Goal: Task Accomplishment & Management: Complete application form

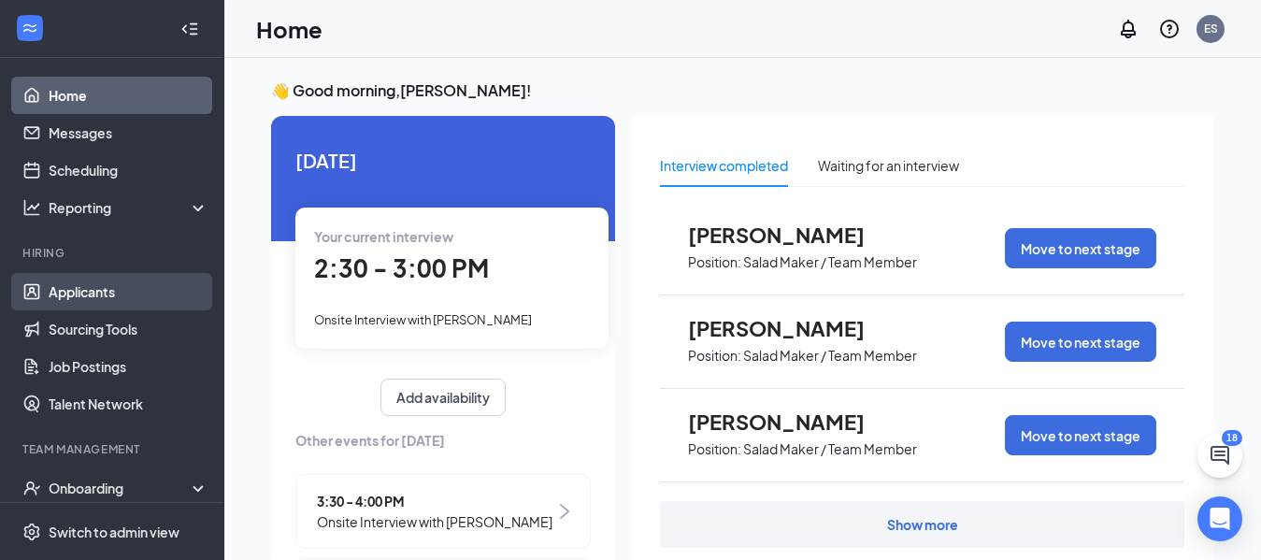
click at [107, 303] on link "Applicants" at bounding box center [129, 291] width 160 height 37
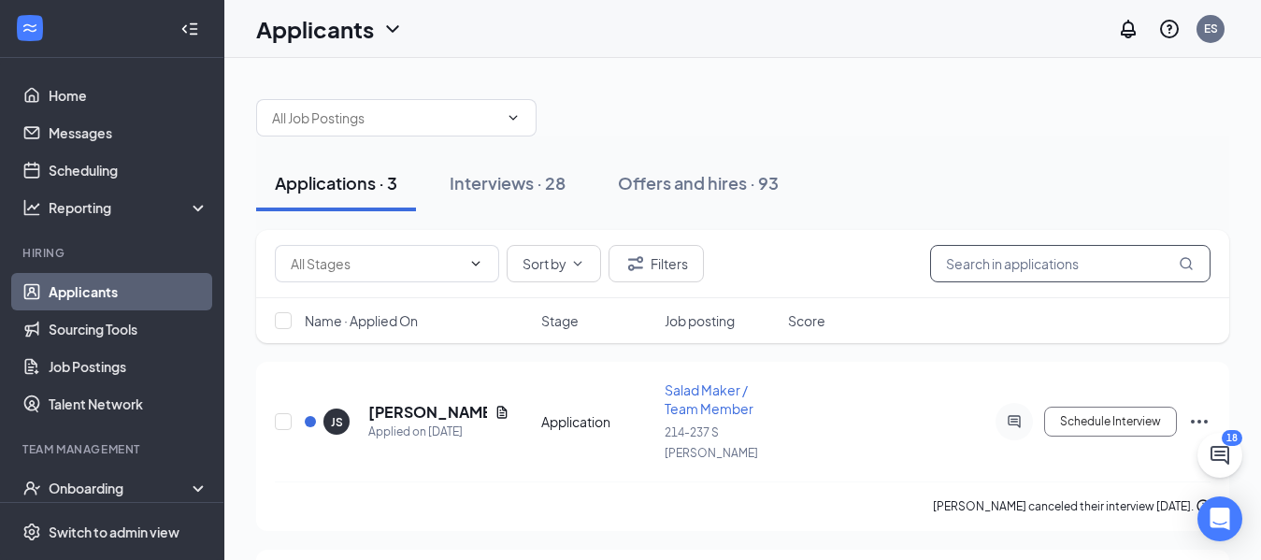
click at [980, 269] on input "text" at bounding box center [1070, 263] width 280 height 37
click at [525, 110] on span at bounding box center [396, 117] width 280 height 37
click at [516, 118] on icon "ChevronDown" at bounding box center [513, 117] width 15 height 15
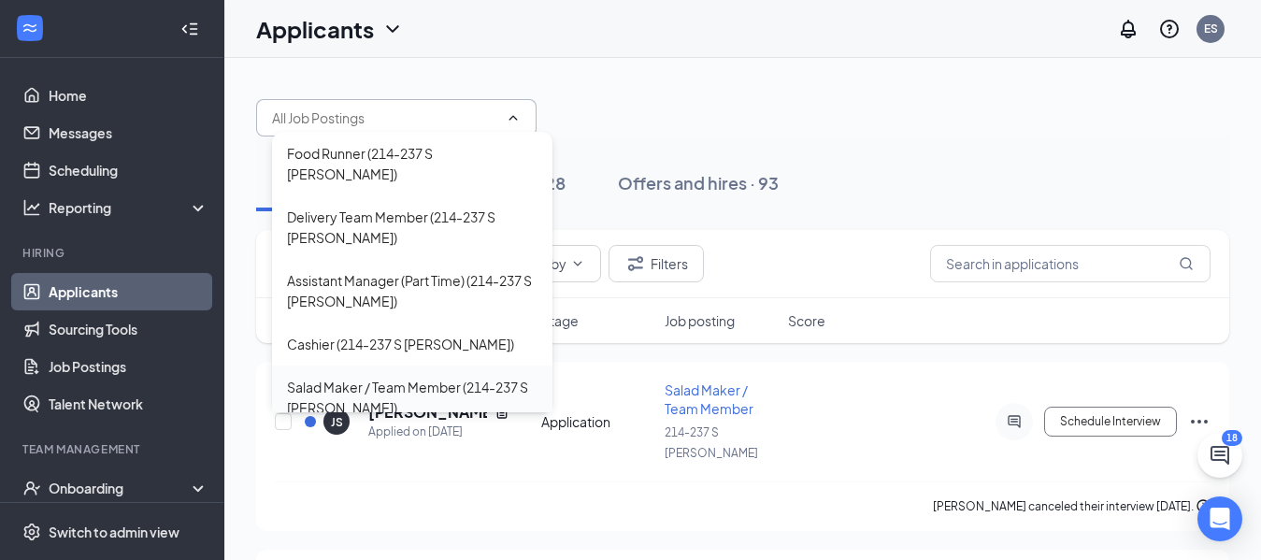
click at [430, 377] on div "Salad Maker / Team Member (214-237 S [PERSON_NAME])" at bounding box center [412, 397] width 251 height 41
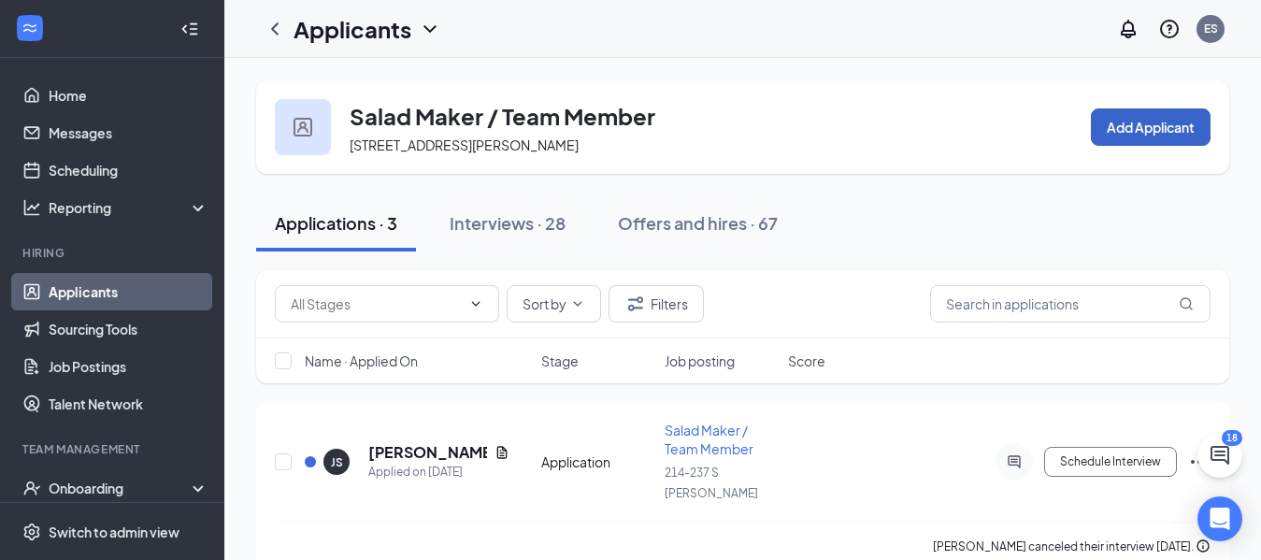
click at [1156, 119] on button "Add Applicant" at bounding box center [1151, 126] width 120 height 37
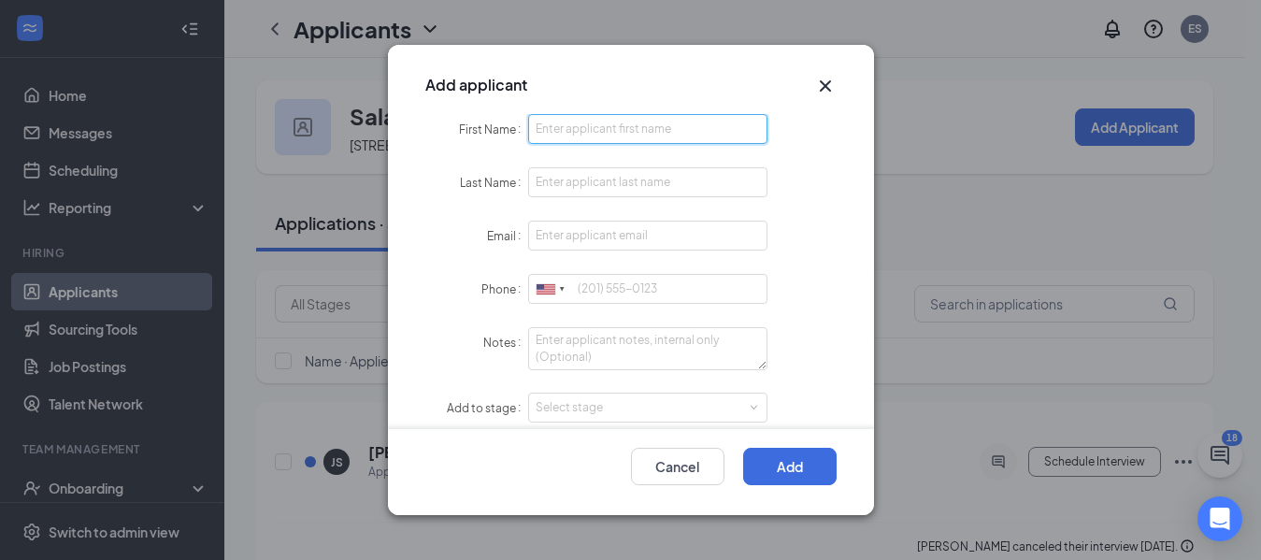
click at [617, 125] on input "First Name" at bounding box center [648, 129] width 240 height 30
type input "d"
type input "[PERSON_NAME]"
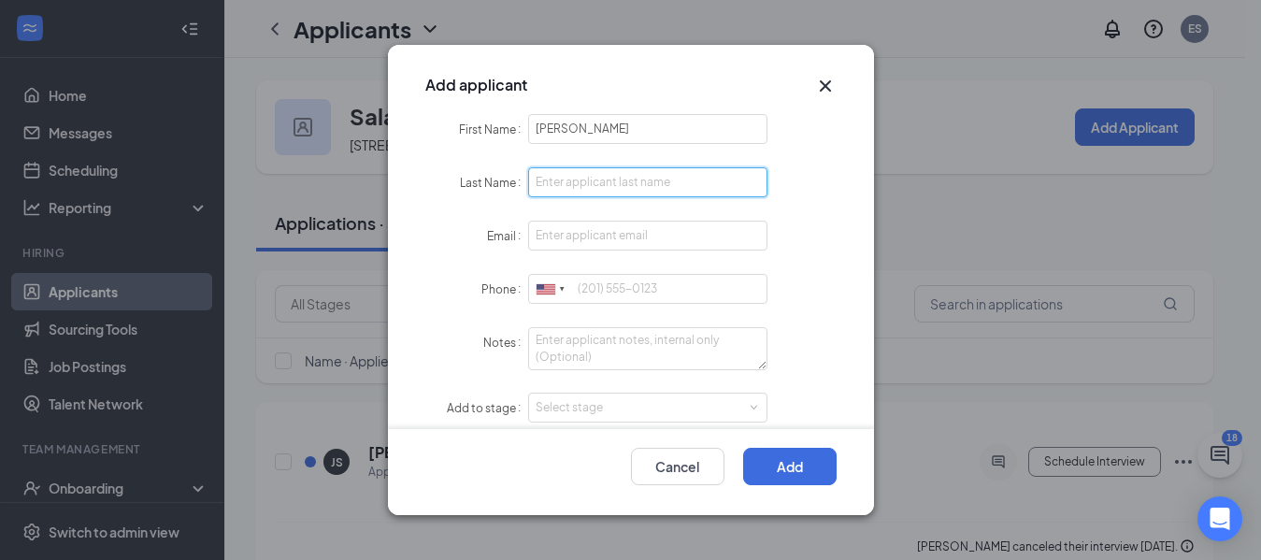
drag, startPoint x: 613, startPoint y: 187, endPoint x: 581, endPoint y: 183, distance: 32.9
click at [581, 183] on input "Last Name" at bounding box center [648, 182] width 240 height 30
type input "[PERSON_NAME]"
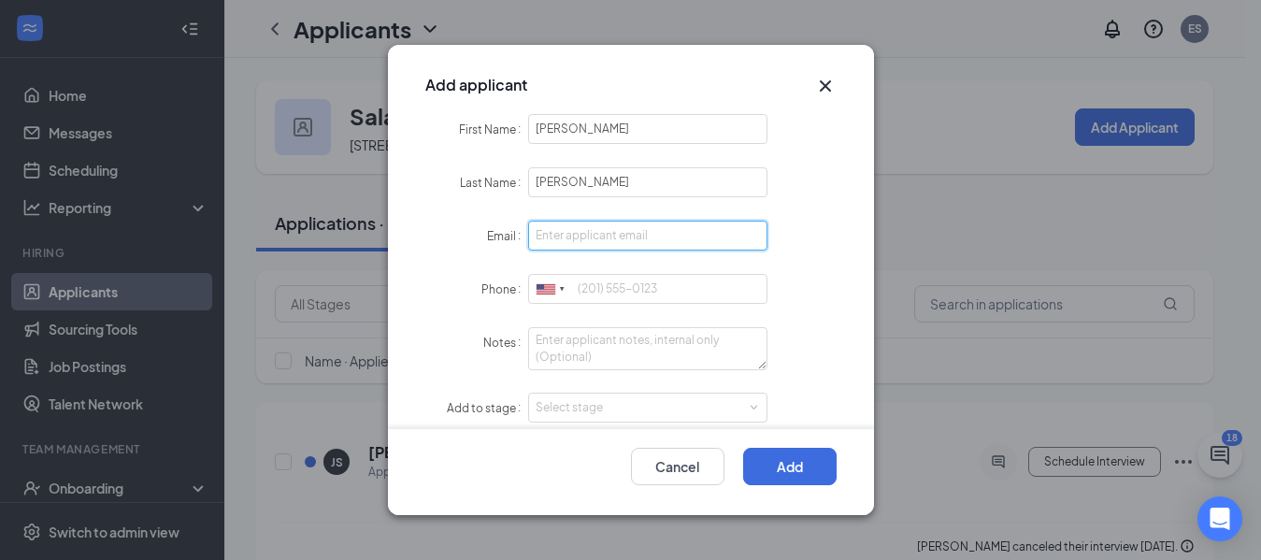
click at [578, 237] on input "Email" at bounding box center [648, 236] width 240 height 30
type input "[EMAIL_ADDRESS][DOMAIN_NAME]"
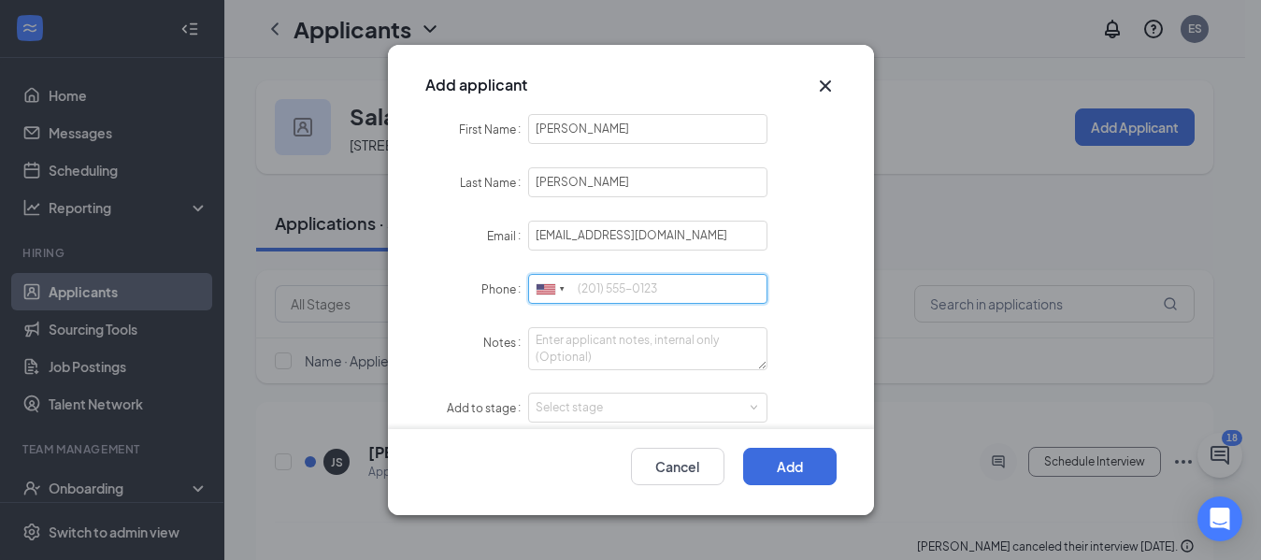
click at [597, 290] on input "Phone" at bounding box center [648, 289] width 240 height 30
type input "8285936316"
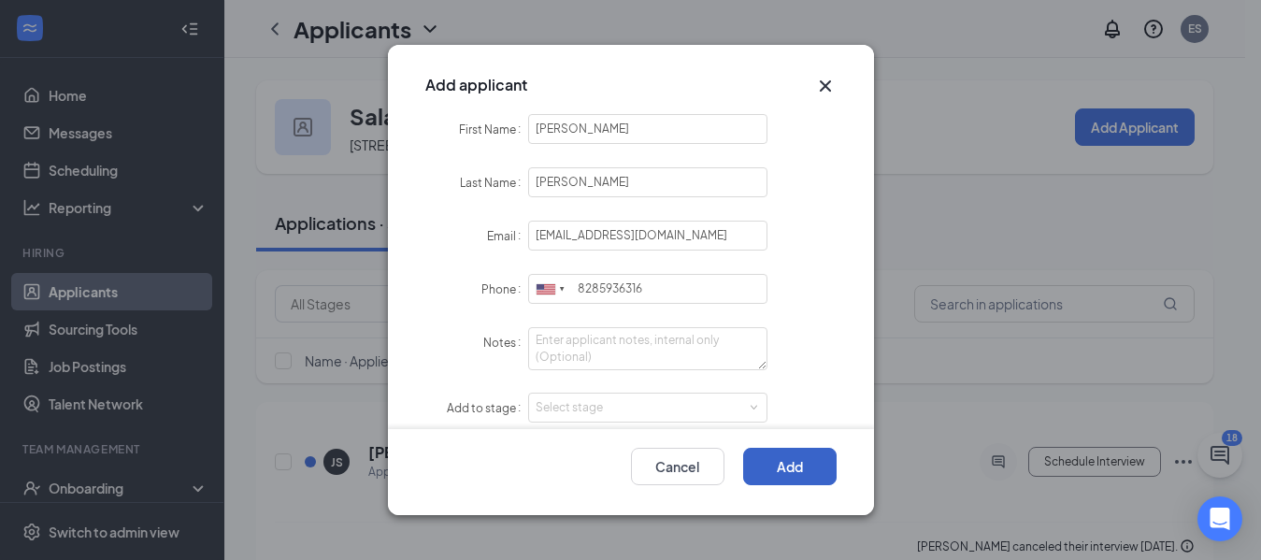
click at [785, 461] on button "Add" at bounding box center [789, 466] width 93 height 37
click at [737, 398] on div "Select stage" at bounding box center [644, 407] width 217 height 19
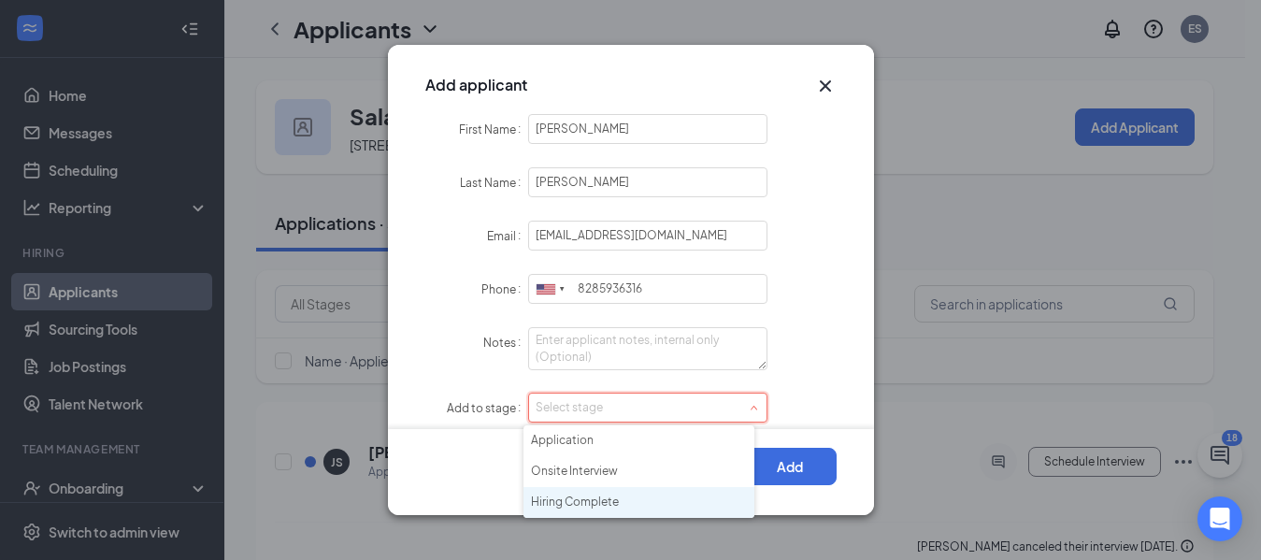
click at [566, 498] on li "Hiring Complete" at bounding box center [639, 502] width 231 height 31
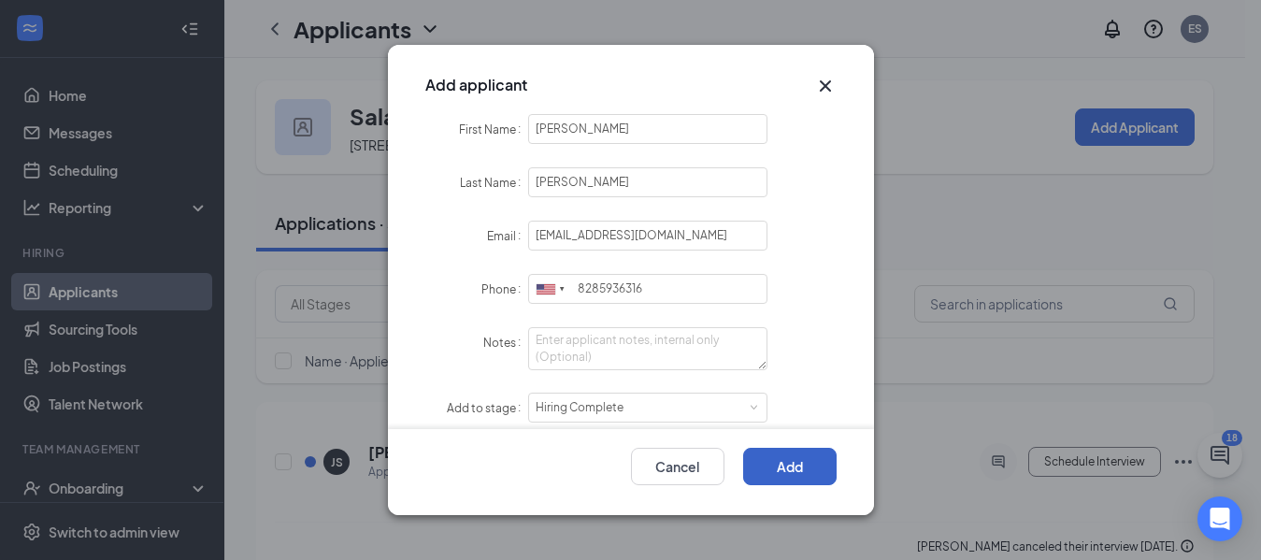
click at [767, 452] on button "Add" at bounding box center [789, 466] width 93 height 37
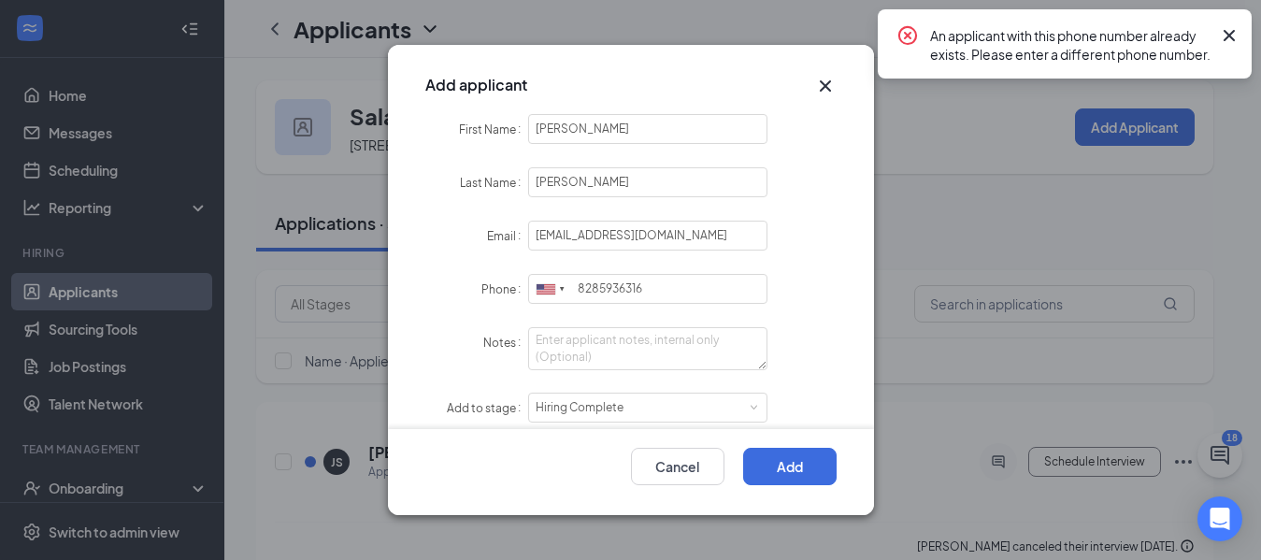
click at [1220, 46] on icon "Cross" at bounding box center [1229, 35] width 22 height 22
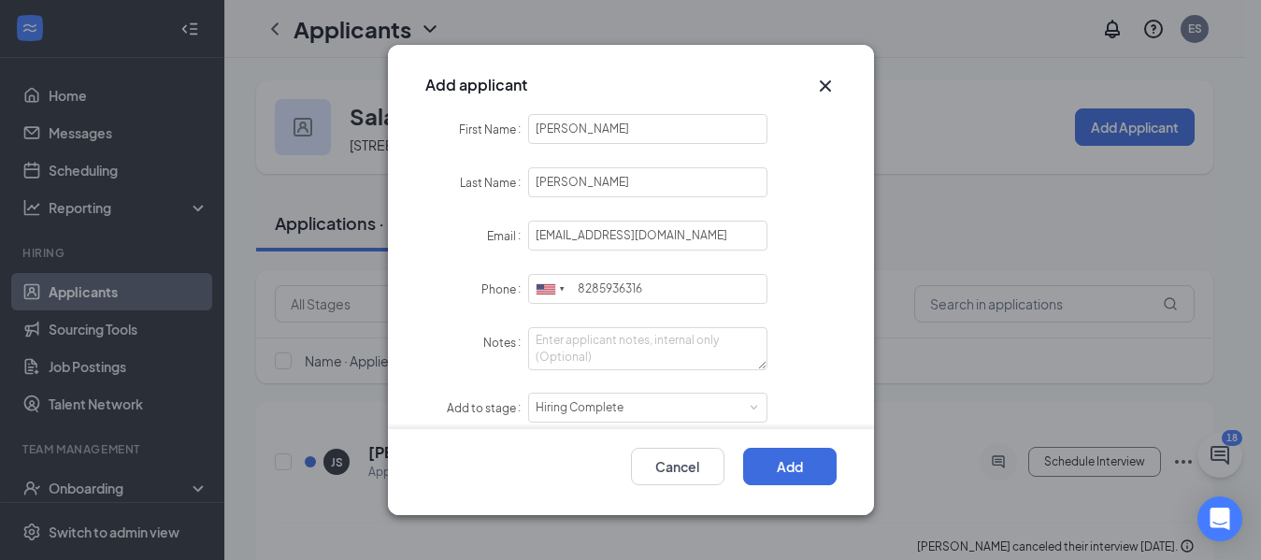
click at [825, 94] on icon "Cross" at bounding box center [825, 86] width 22 height 22
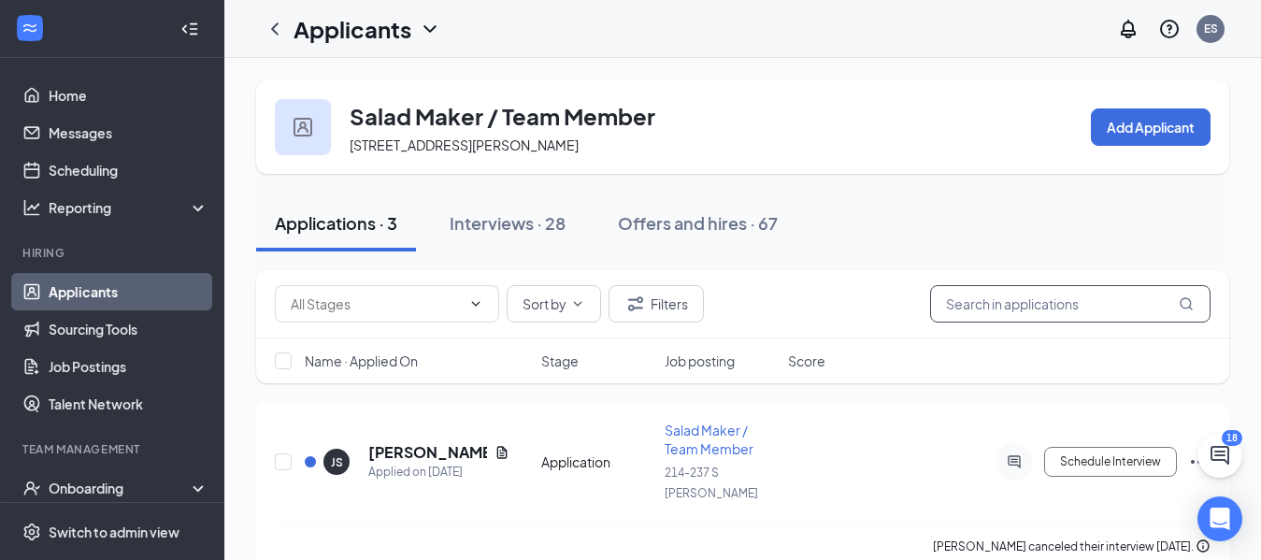
click at [1044, 312] on input "text" at bounding box center [1070, 303] width 280 height 37
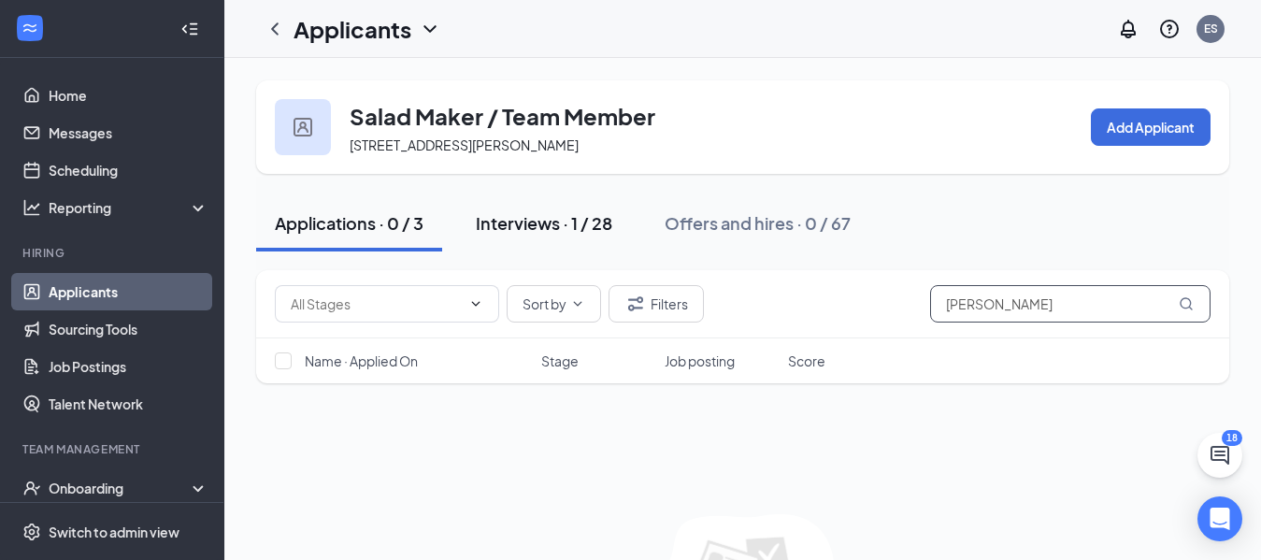
type input "[PERSON_NAME]"
click at [513, 225] on div "Interviews · 1 / 28" at bounding box center [544, 222] width 137 height 23
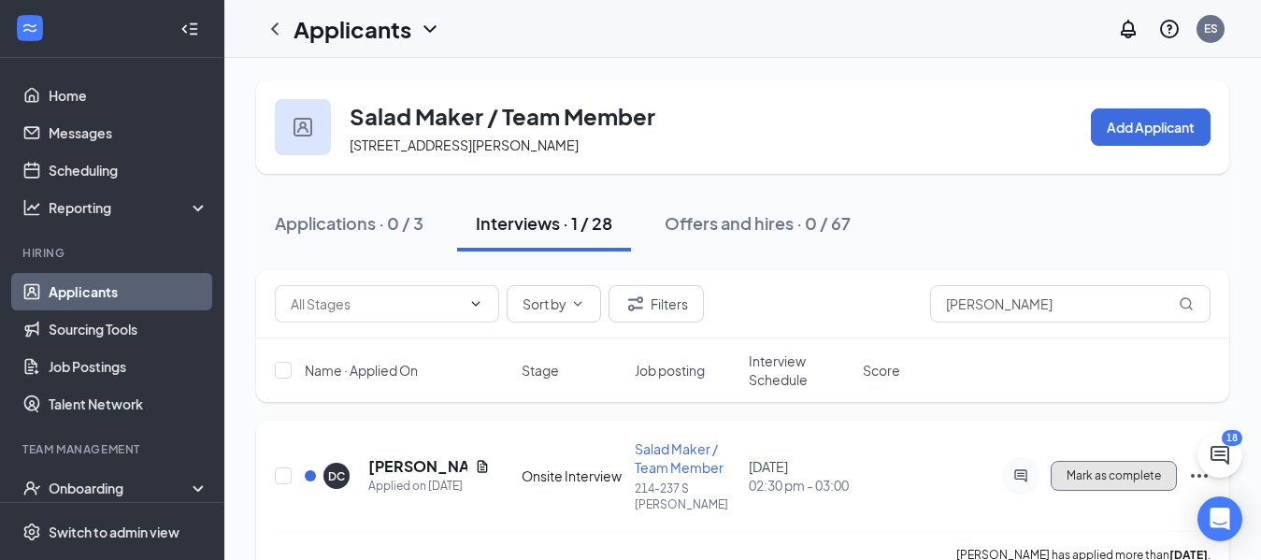
click at [1145, 469] on span "Mark as complete" at bounding box center [1114, 475] width 94 height 13
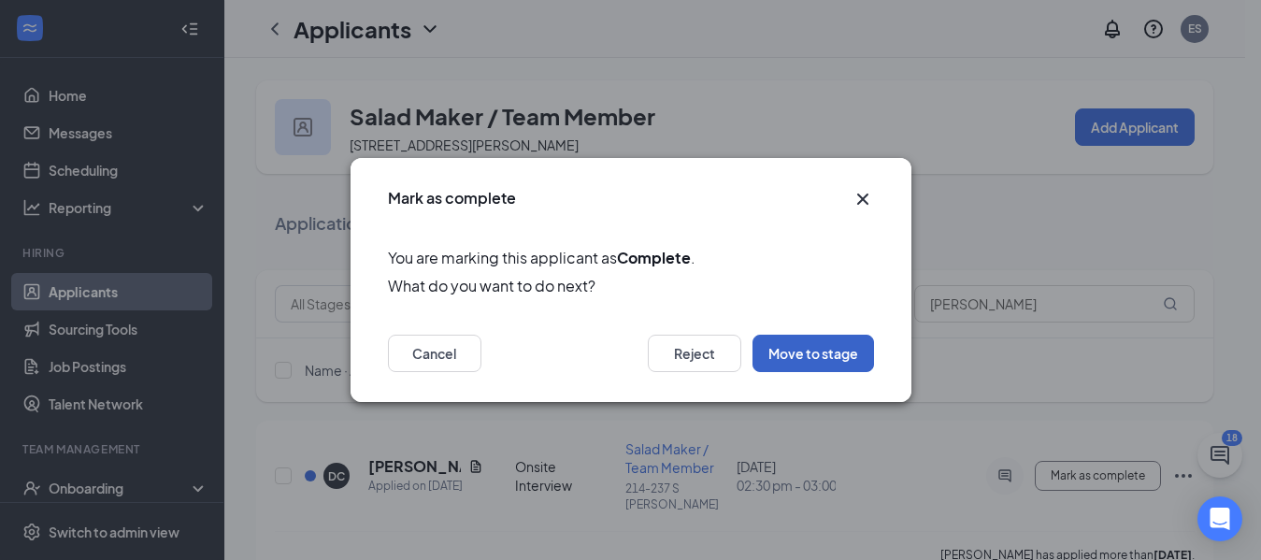
click at [781, 348] on button "Move to stage" at bounding box center [814, 353] width 122 height 37
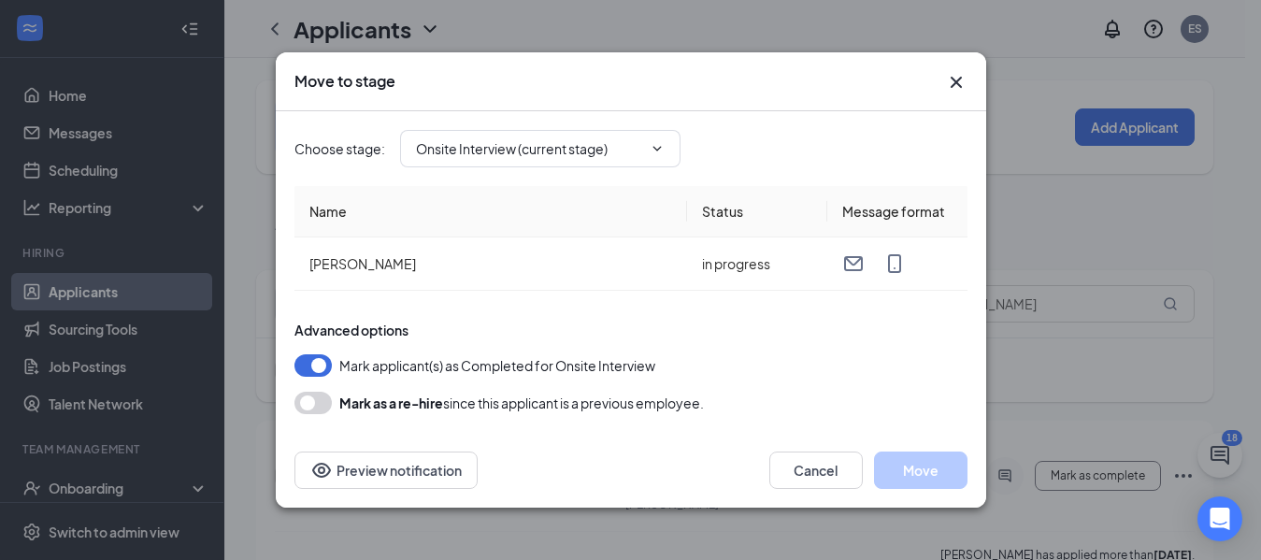
type input "Hiring Complete (final stage)"
click at [928, 470] on button "Move" at bounding box center [920, 470] width 93 height 37
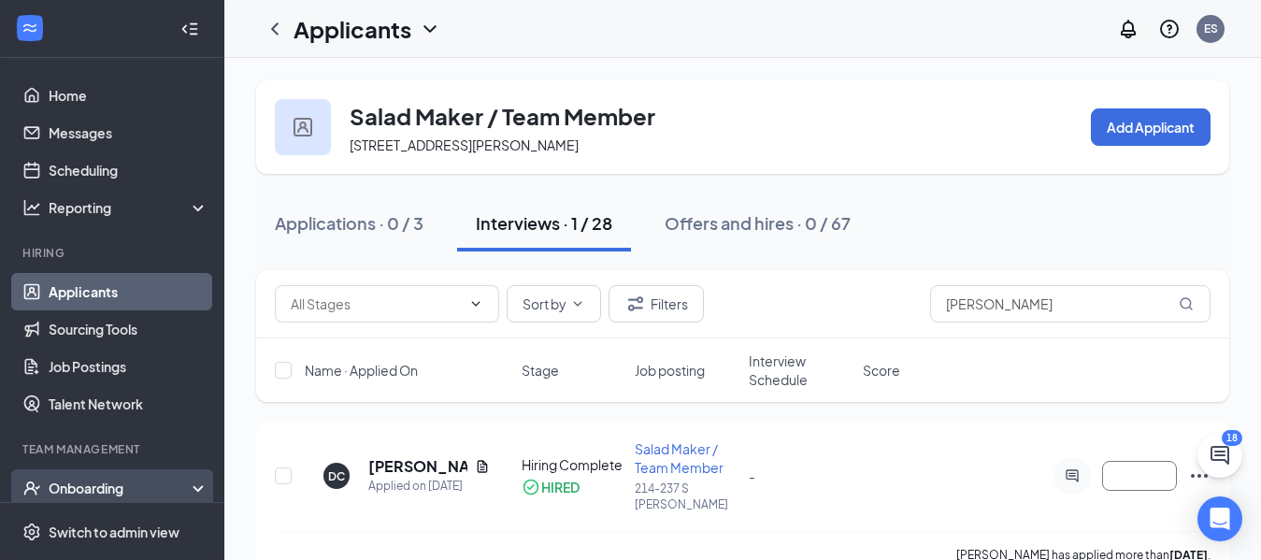
click at [112, 480] on div "Onboarding" at bounding box center [121, 488] width 144 height 19
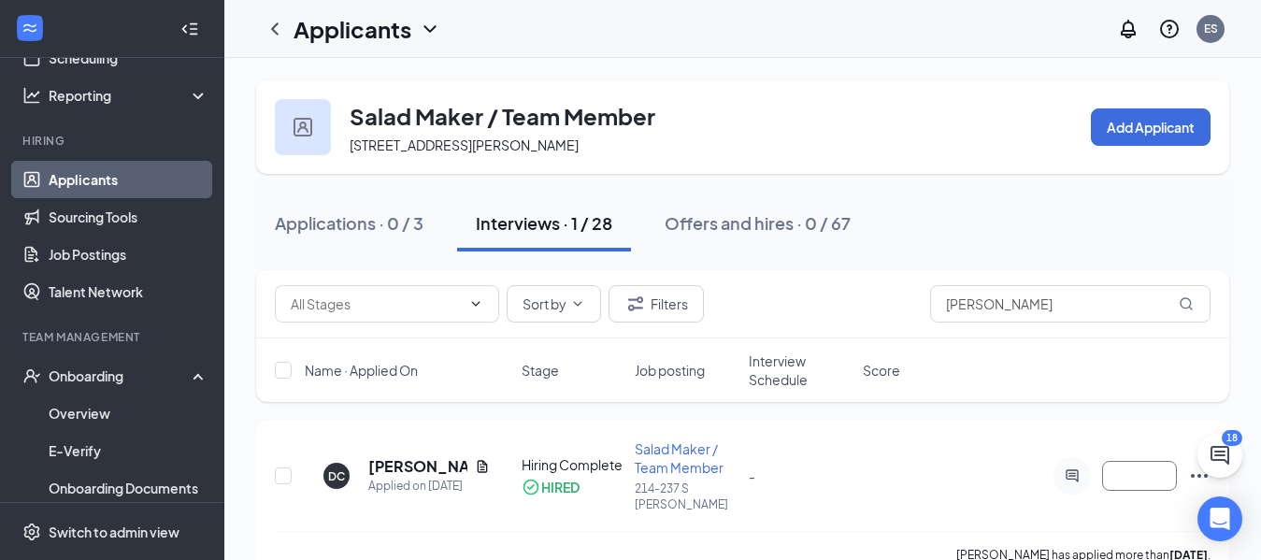
scroll to position [127, 0]
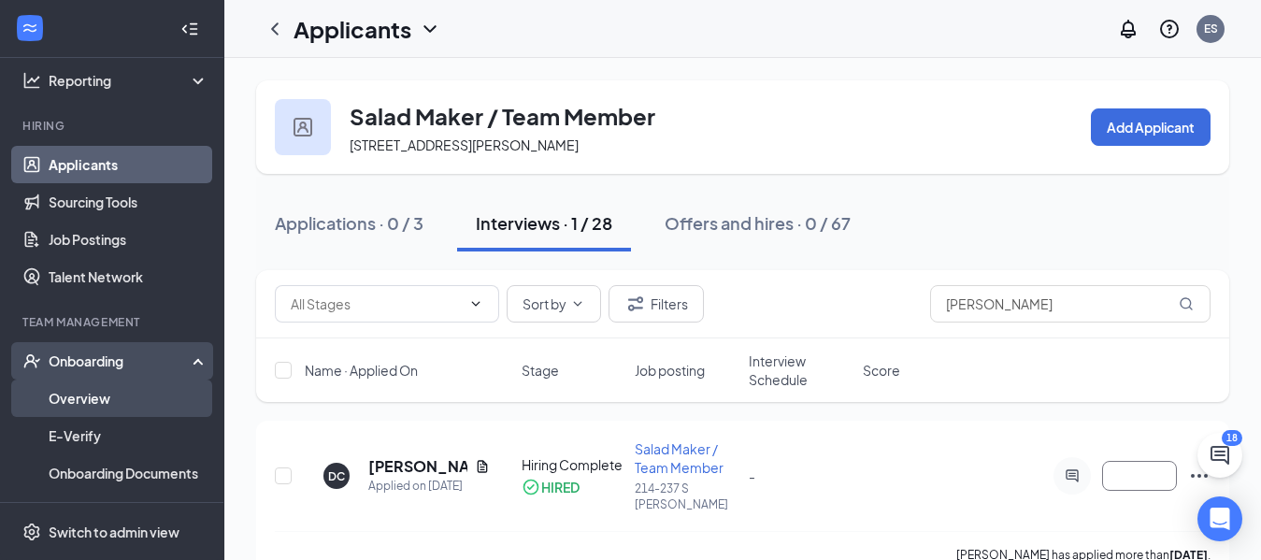
click at [168, 398] on link "Overview" at bounding box center [129, 398] width 160 height 37
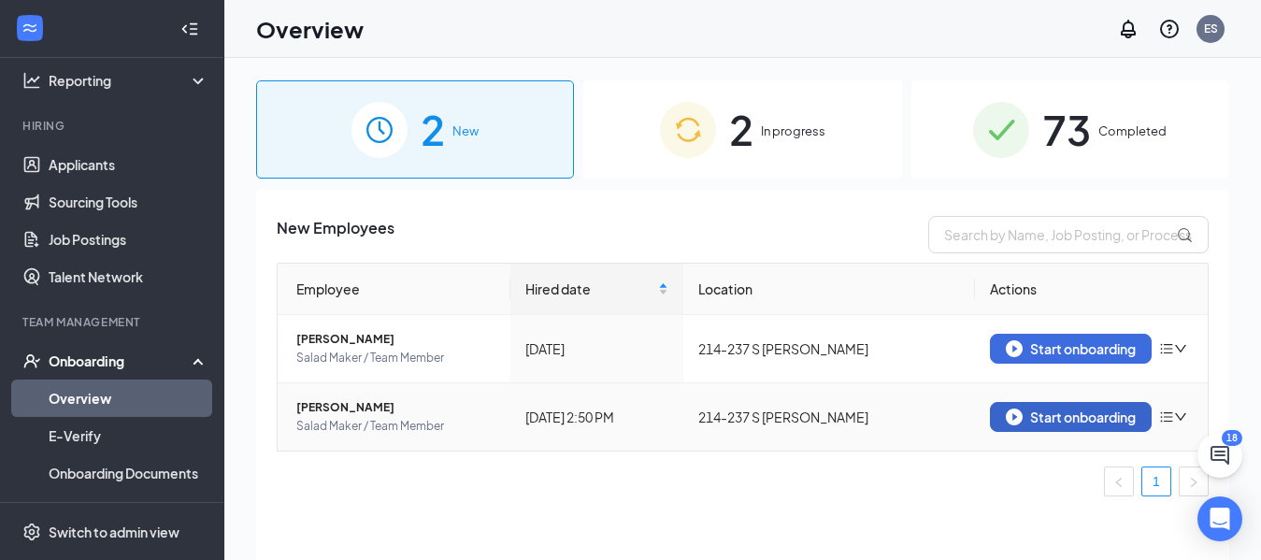
click at [1072, 409] on div "Start onboarding" at bounding box center [1071, 417] width 130 height 17
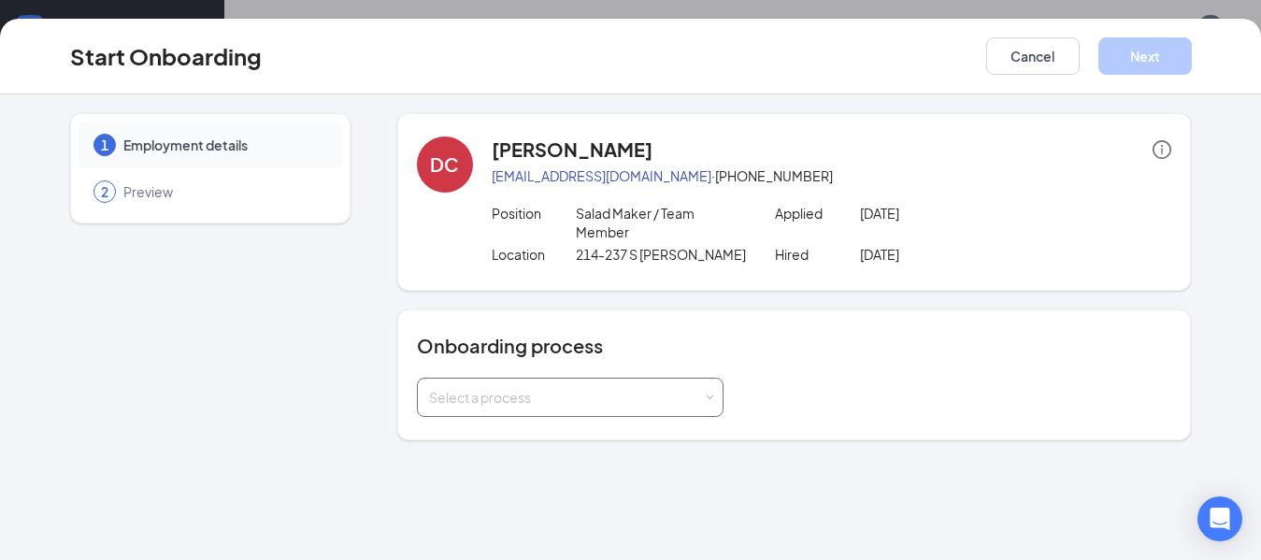
click at [716, 397] on div "Select a process" at bounding box center [570, 397] width 307 height 39
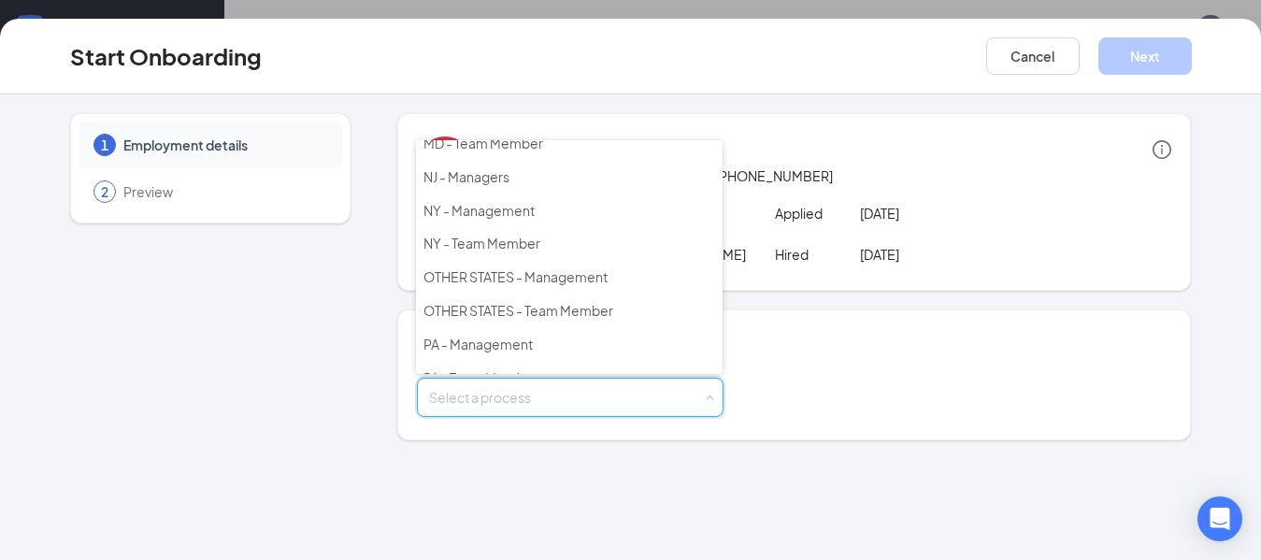
scroll to position [269, 0]
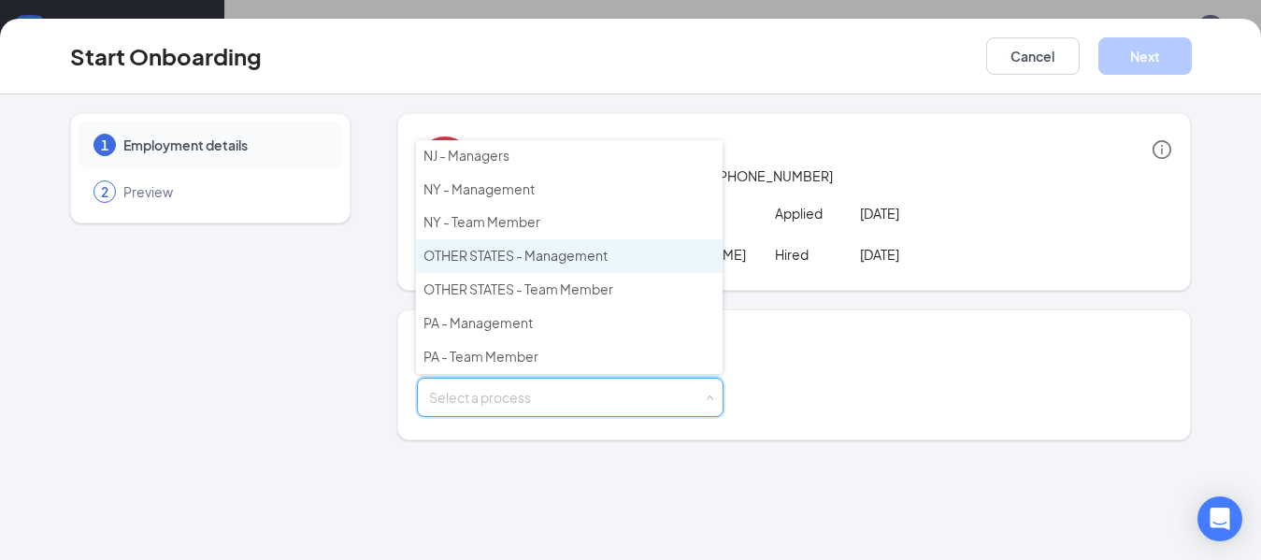
click at [539, 271] on li "OTHER STATES - Management" at bounding box center [569, 256] width 307 height 34
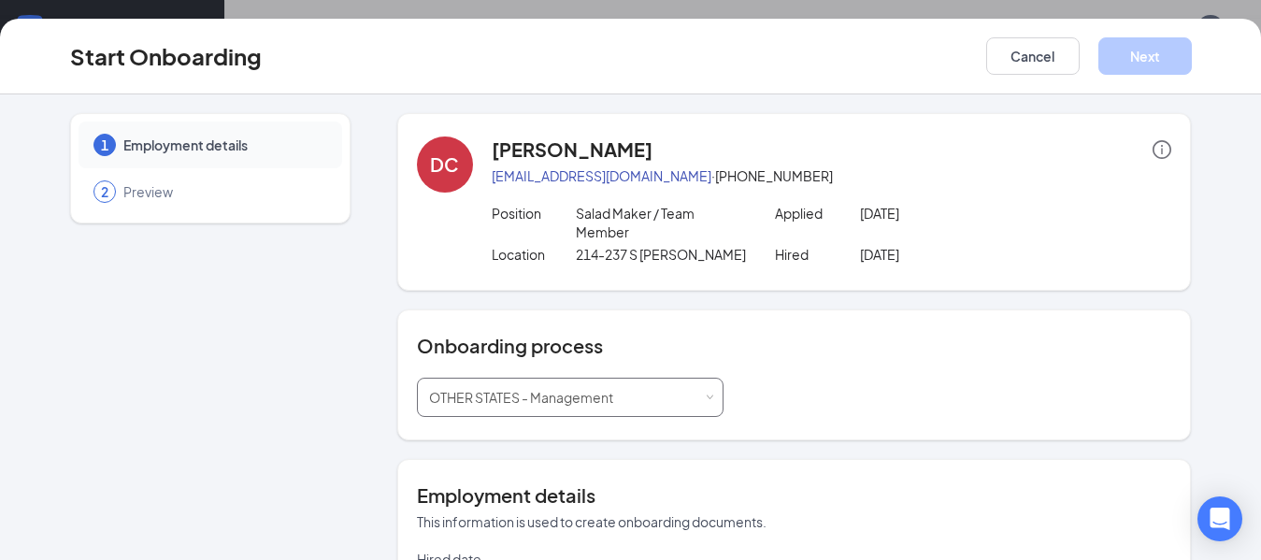
click at [614, 409] on div "OTHER STATES - Management" at bounding box center [527, 397] width 197 height 37
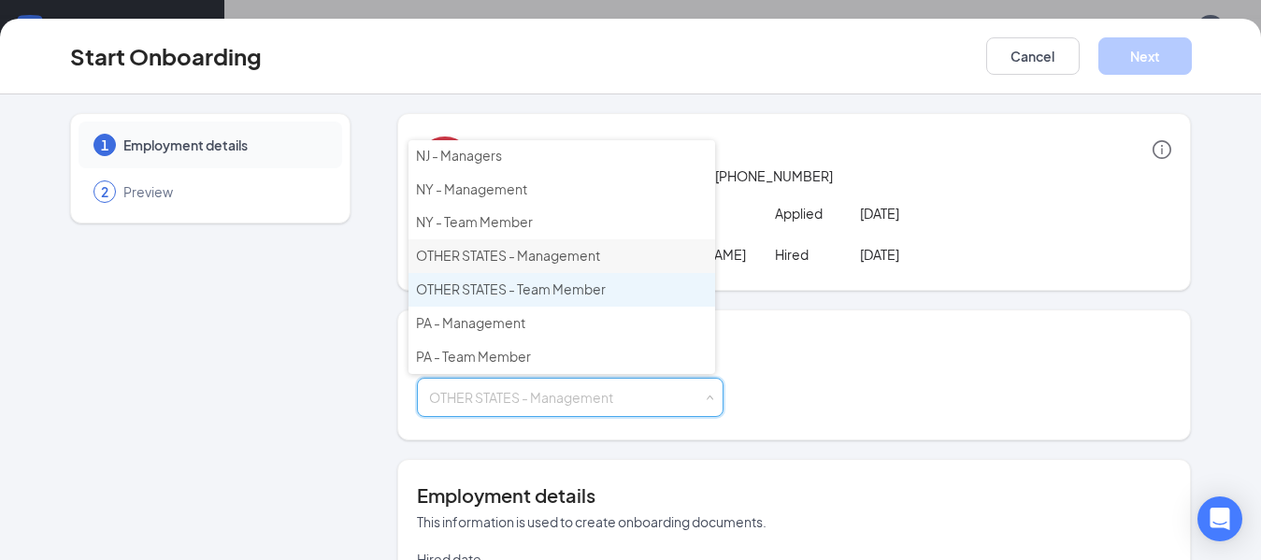
click at [604, 289] on span "OTHER STATES - Team Member" at bounding box center [511, 288] width 190 height 17
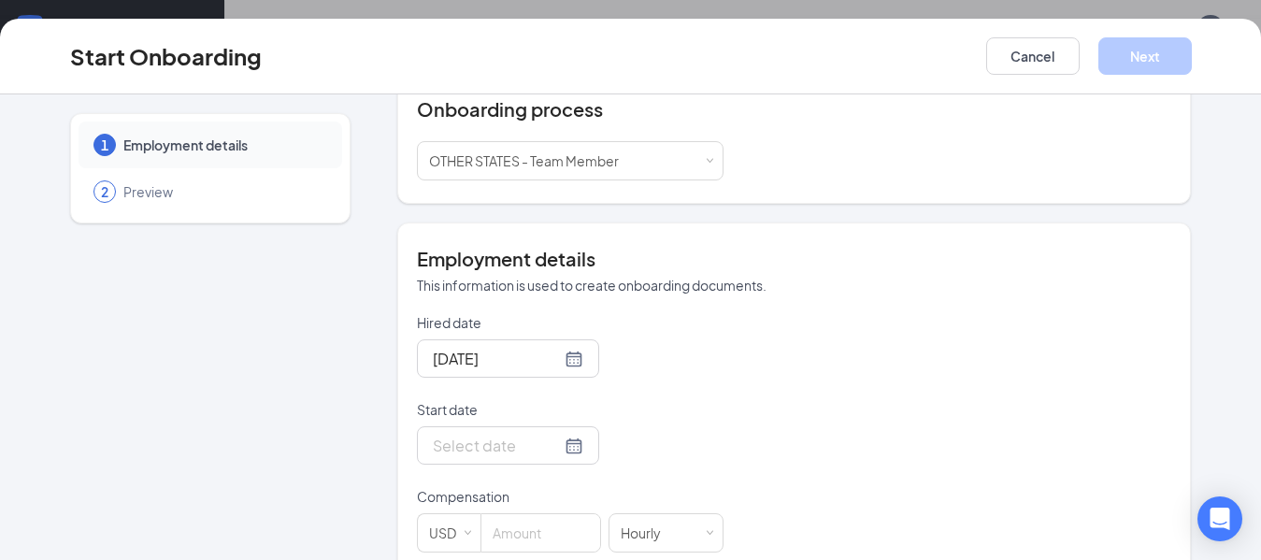
scroll to position [271, 0]
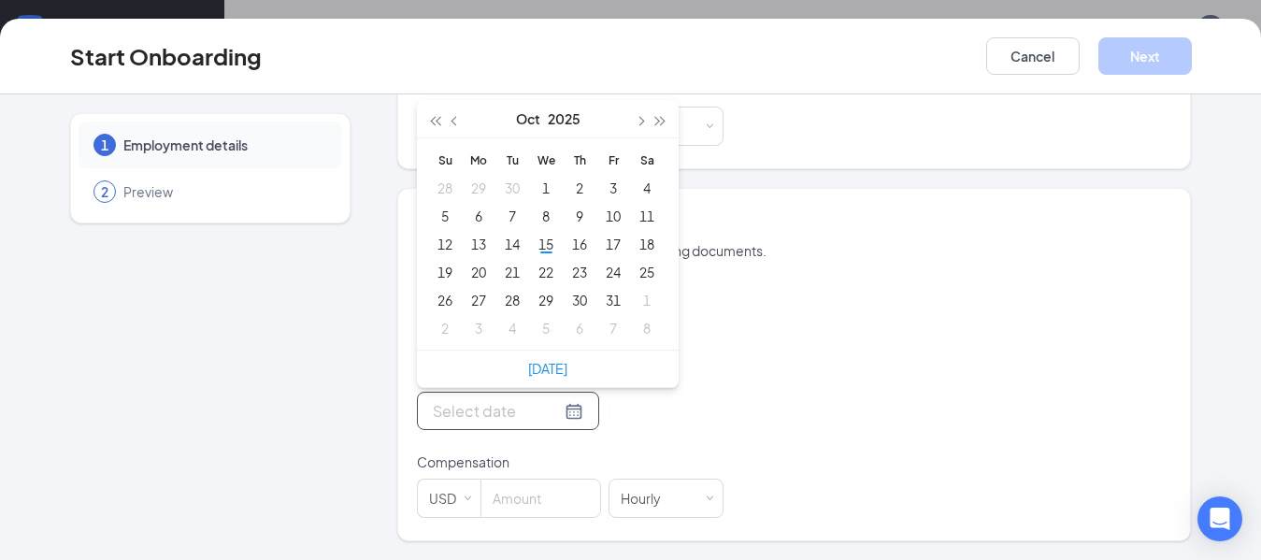
click at [455, 415] on input "Start date" at bounding box center [497, 410] width 128 height 23
type input "[DATE]"
click at [570, 250] on div "16" at bounding box center [579, 244] width 22 height 22
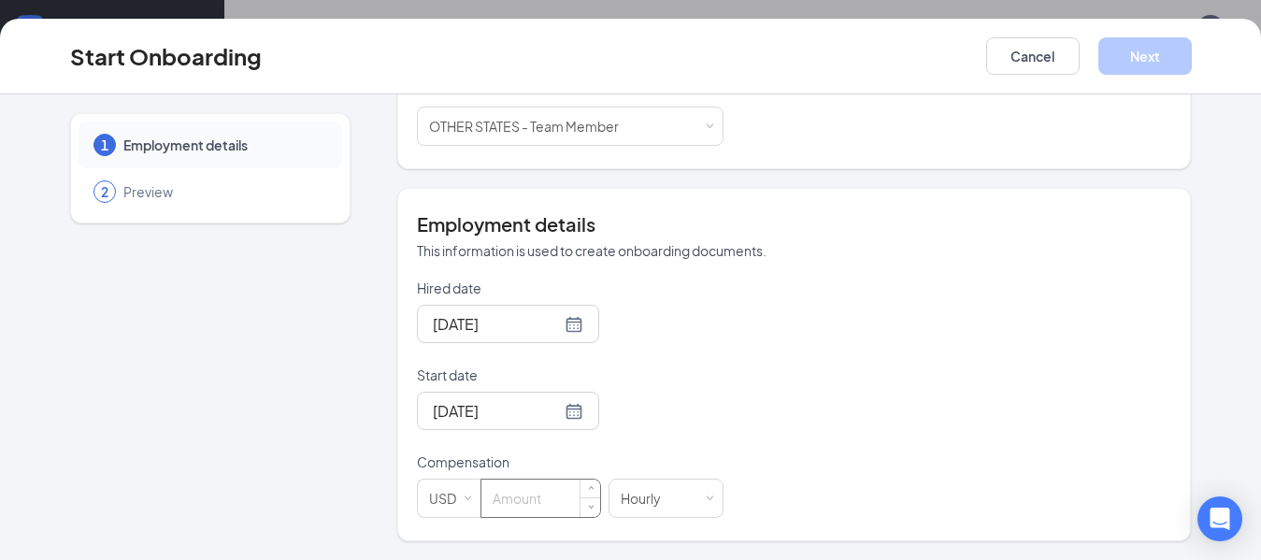
click at [501, 493] on input at bounding box center [541, 498] width 119 height 37
type input "12"
click at [1155, 63] on button "Next" at bounding box center [1145, 55] width 93 height 37
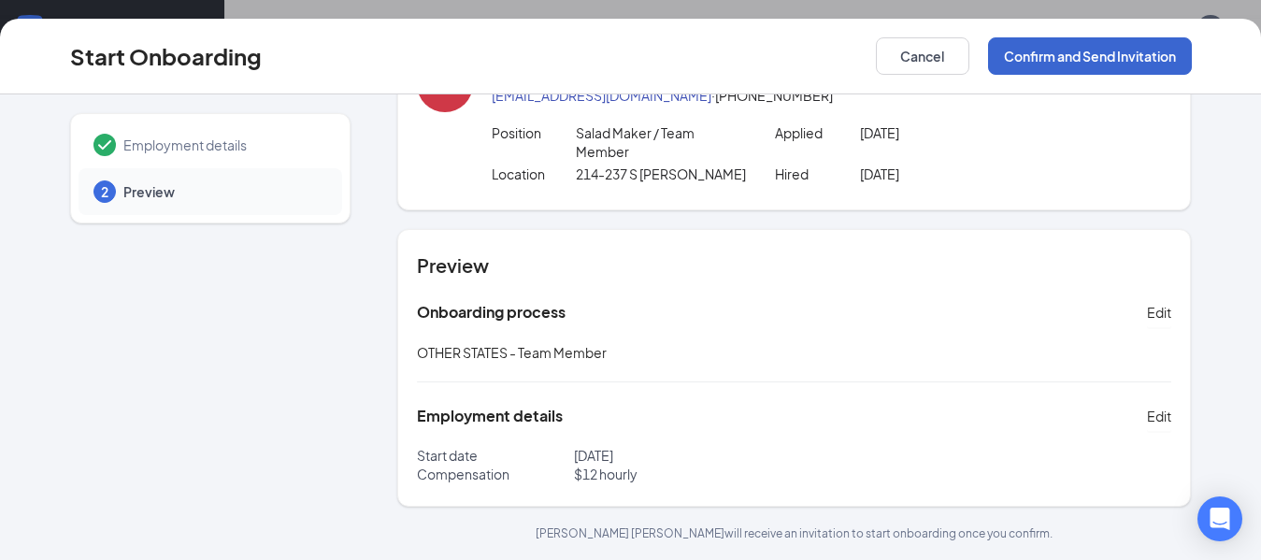
scroll to position [80, 0]
click at [1155, 63] on button "Confirm and Send Invitation" at bounding box center [1090, 55] width 204 height 37
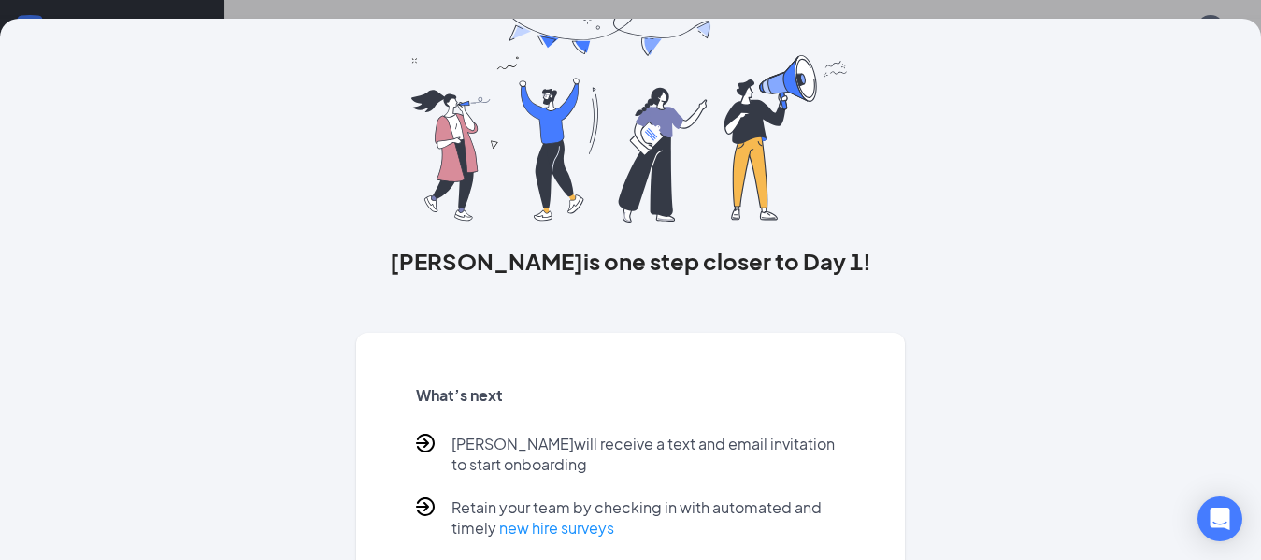
scroll to position [0, 0]
